Goal: Information Seeking & Learning: Learn about a topic

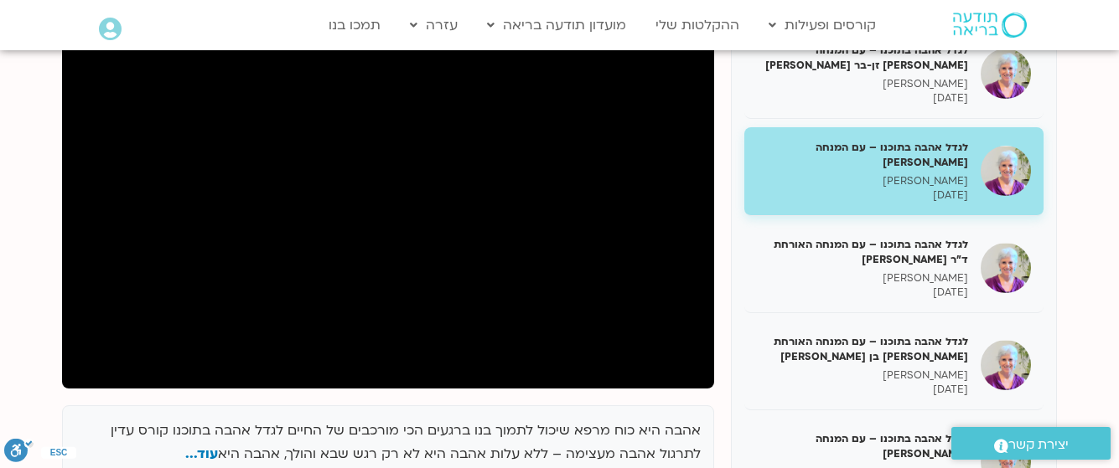
drag, startPoint x: 0, startPoint y: 0, endPoint x: 831, endPoint y: 213, distance: 858.1
click at [885, 178] on p "[PERSON_NAME]" at bounding box center [862, 181] width 211 height 14
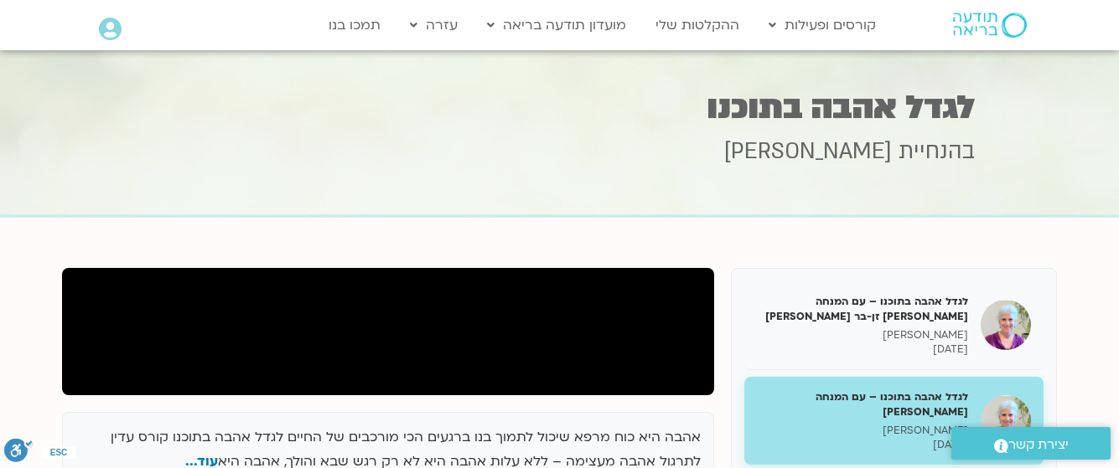
click at [897, 424] on p "[PERSON_NAME]" at bounding box center [862, 431] width 211 height 14
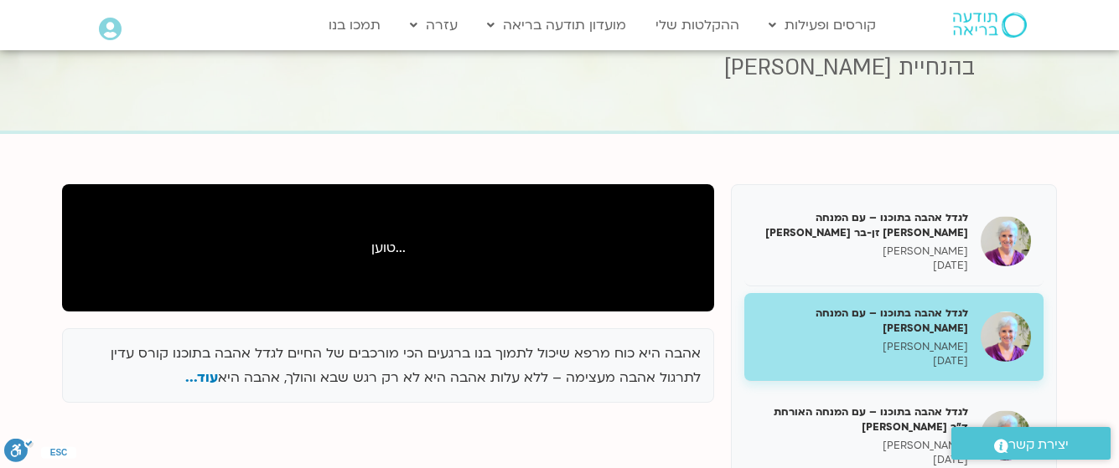
drag, startPoint x: 910, startPoint y: 258, endPoint x: 797, endPoint y: 376, distance: 163.6
click at [797, 376] on div "לגדל אהבה בתוכנו – עם המנחה [PERSON_NAME] זן-[PERSON_NAME] בר קמה [DATE] לגדל א…" at bounding box center [893, 437] width 299 height 478
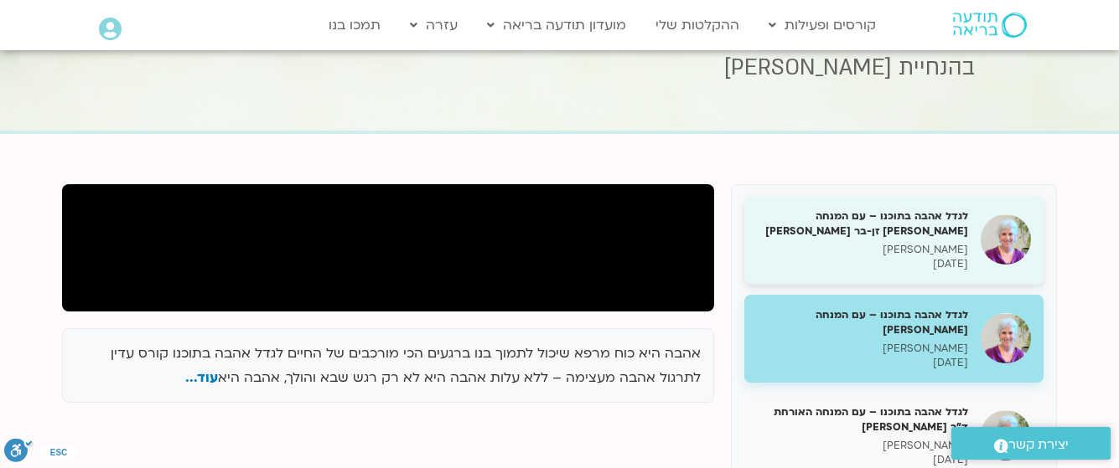
click at [892, 248] on p "[PERSON_NAME]" at bounding box center [862, 250] width 211 height 14
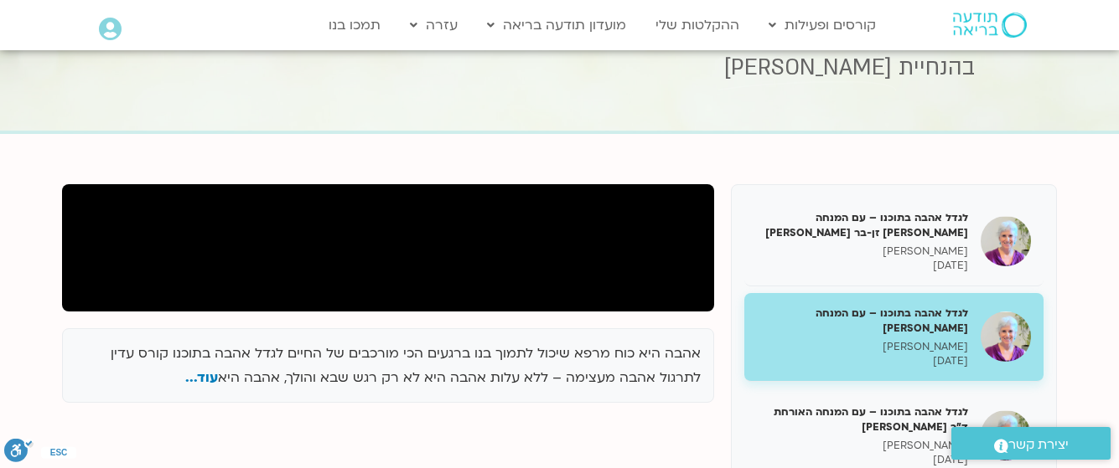
click at [982, 246] on img at bounding box center [1005, 241] width 50 height 50
click at [939, 361] on p "[DATE]" at bounding box center [862, 361] width 211 height 14
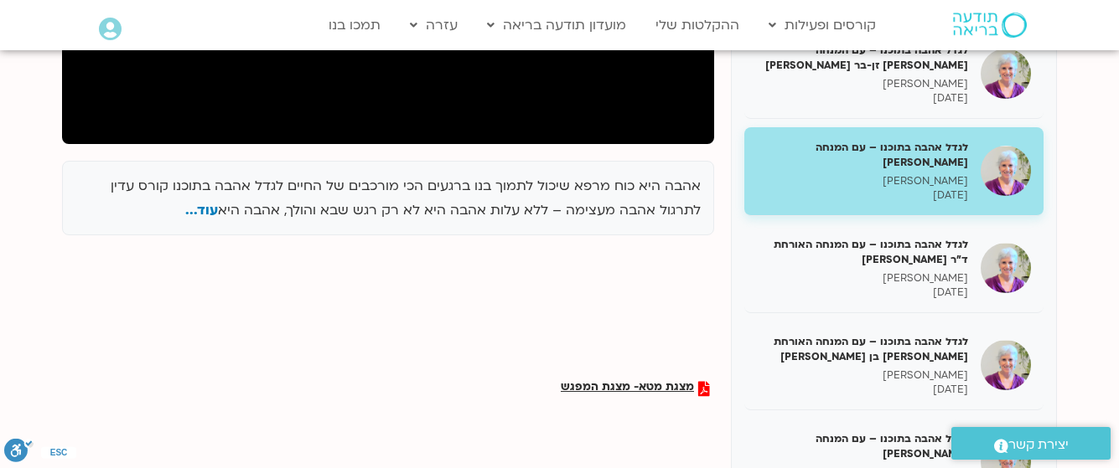
scroll to position [168, 0]
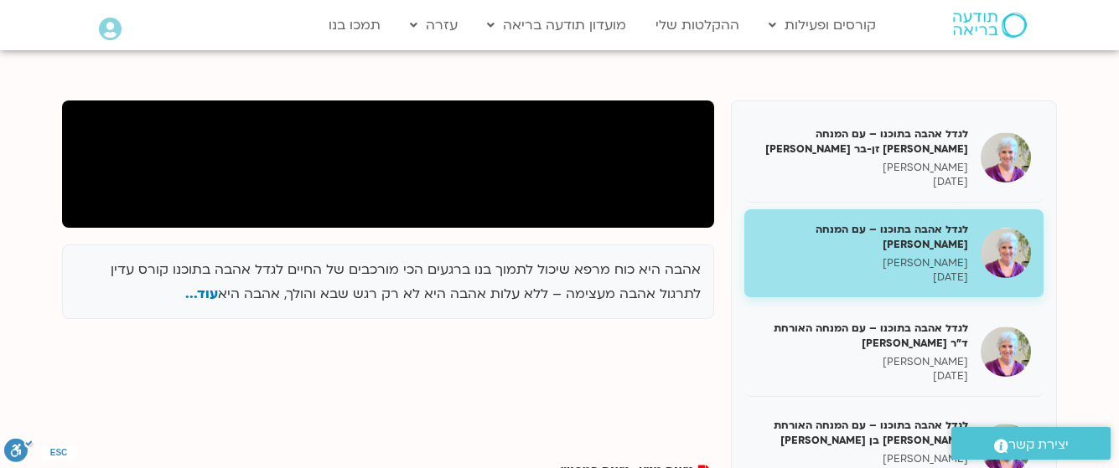
click at [775, 246] on h5 "לגדל אהבה בתוכנו – עם המנחה [PERSON_NAME]" at bounding box center [862, 237] width 211 height 30
click at [608, 167] on div at bounding box center [388, 164] width 652 height 127
click at [882, 279] on p "[DATE]" at bounding box center [862, 278] width 211 height 14
click at [411, 183] on div at bounding box center [388, 164] width 652 height 127
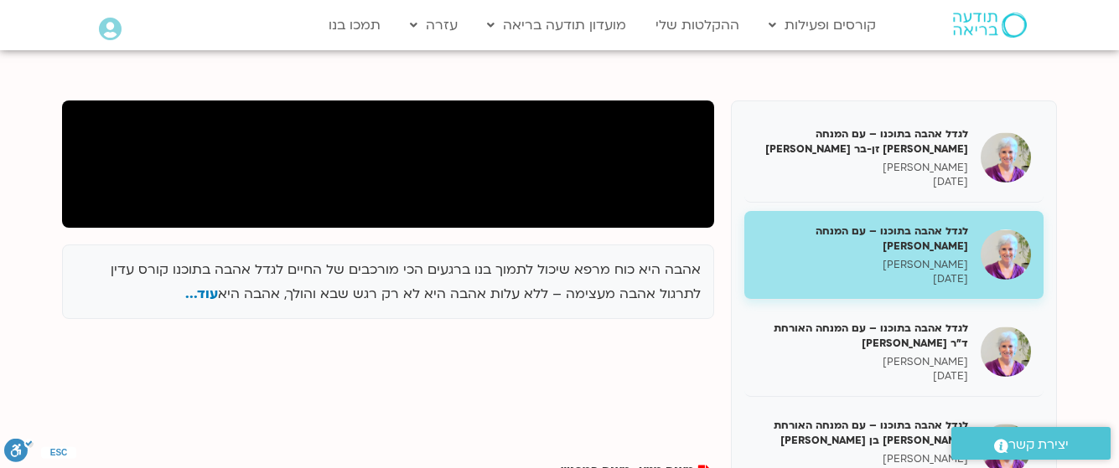
click at [407, 187] on div at bounding box center [388, 164] width 652 height 127
click at [588, 199] on div at bounding box center [388, 164] width 652 height 127
click at [92, 155] on div at bounding box center [388, 164] width 652 height 127
click at [470, 209] on div at bounding box center [388, 164] width 652 height 127
click at [534, 189] on div at bounding box center [388, 164] width 652 height 127
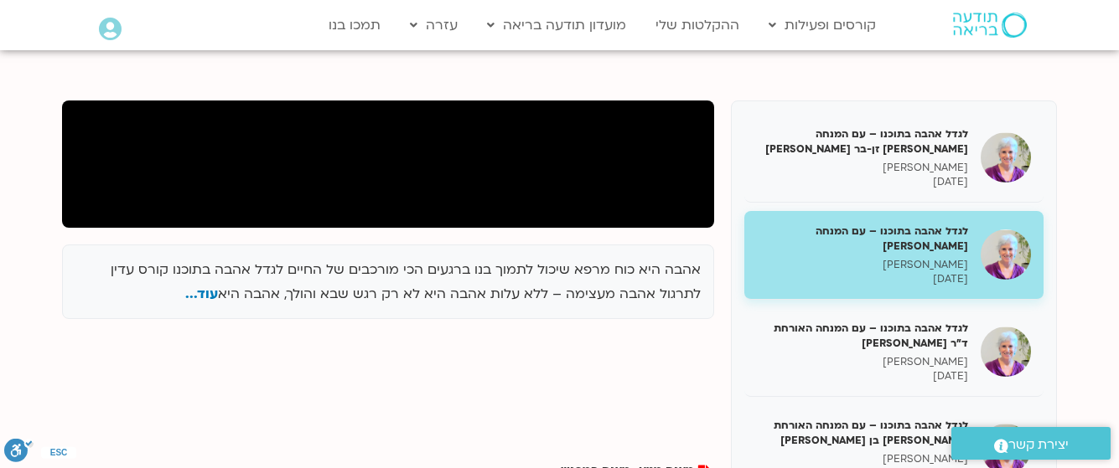
click at [563, 181] on div at bounding box center [388, 164] width 652 height 127
click at [543, 286] on p "אהבה היא כוח מרפא שיכול לתמוך בנו ברגעים הכי מורכבים של החיים לגדל אהבה בתוכנו …" at bounding box center [387, 282] width 625 height 49
click at [857, 278] on p "[DATE]" at bounding box center [862, 278] width 211 height 14
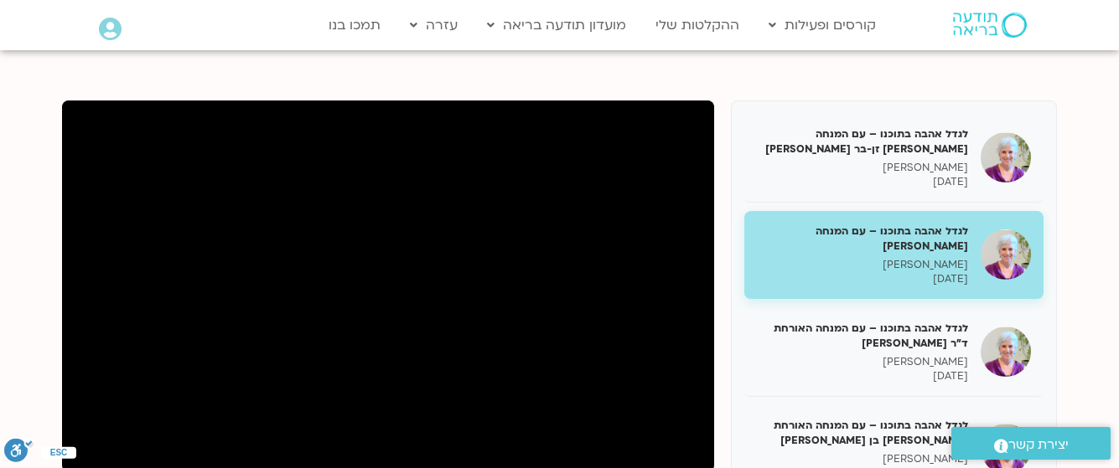
scroll to position [251, 0]
